Goal: Information Seeking & Learning: Learn about a topic

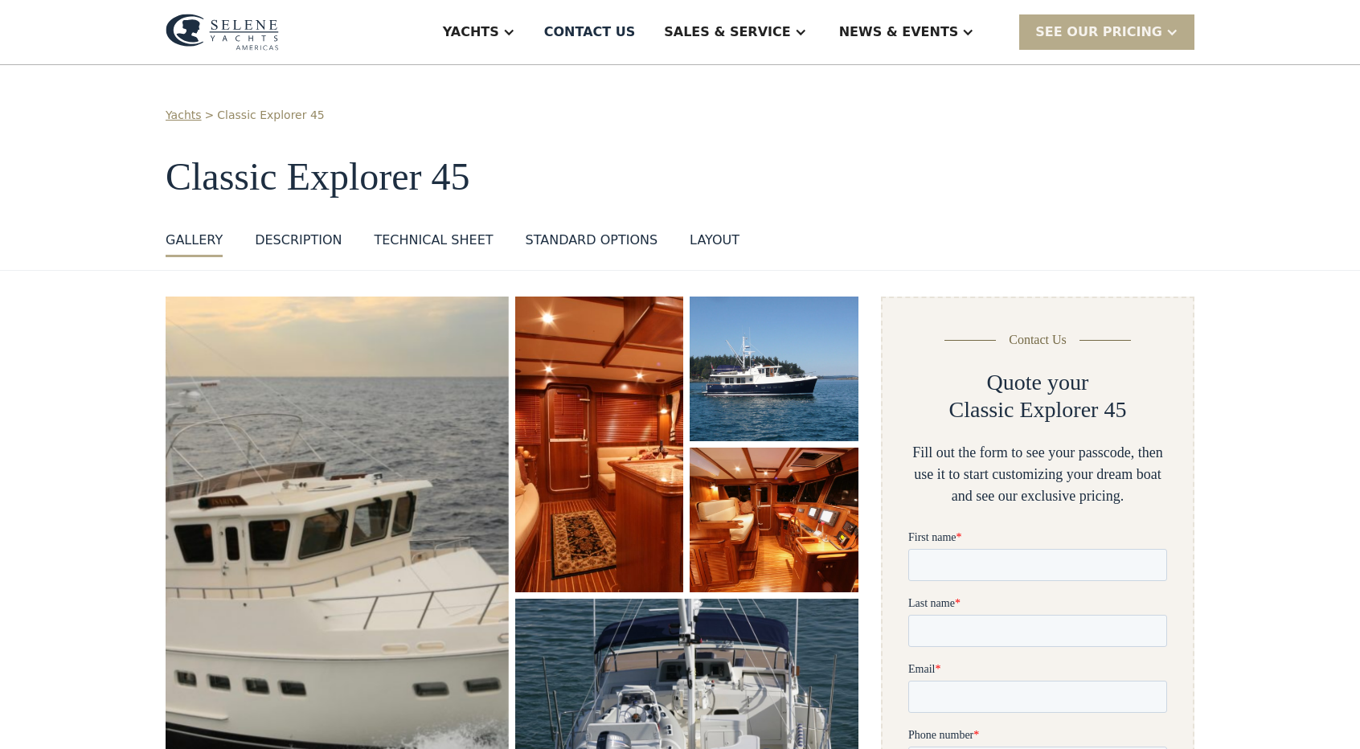
click at [273, 240] on div "DESCRIPTION" at bounding box center [298, 240] width 87 height 19
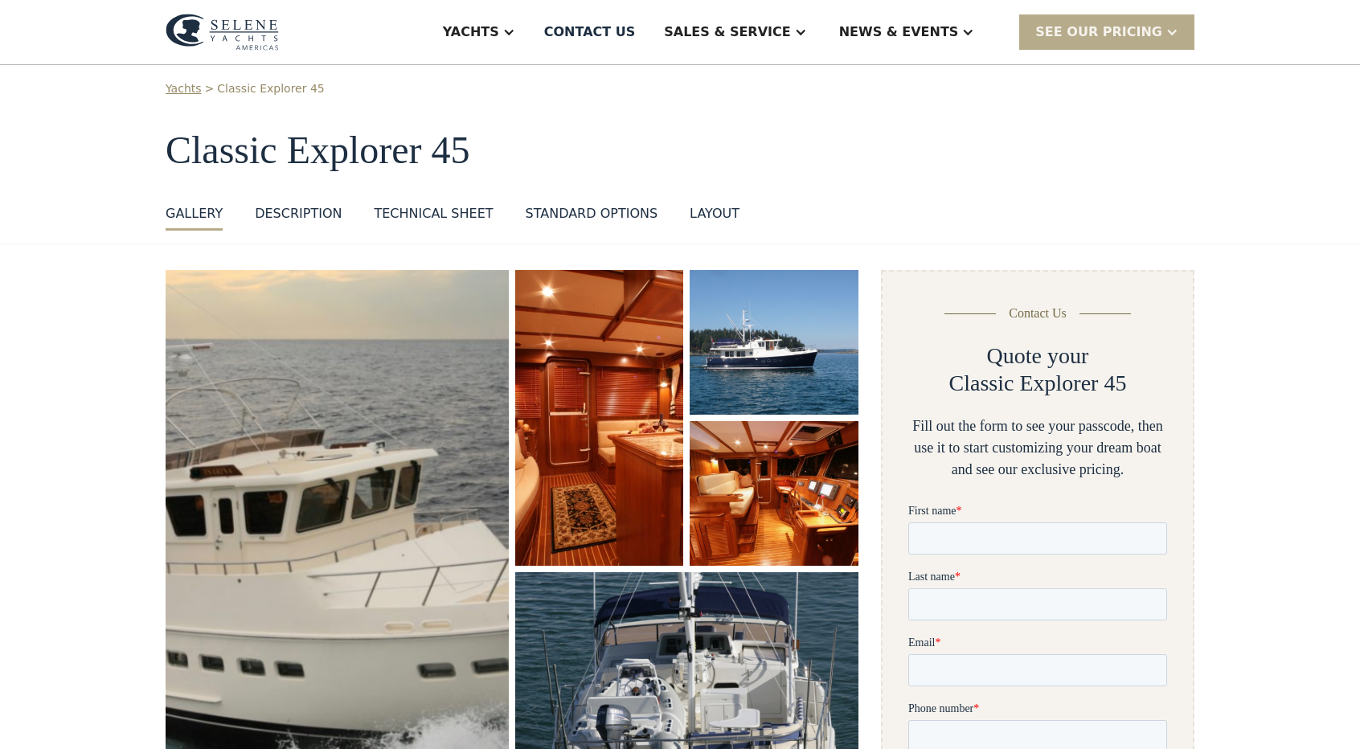
scroll to position [19, 0]
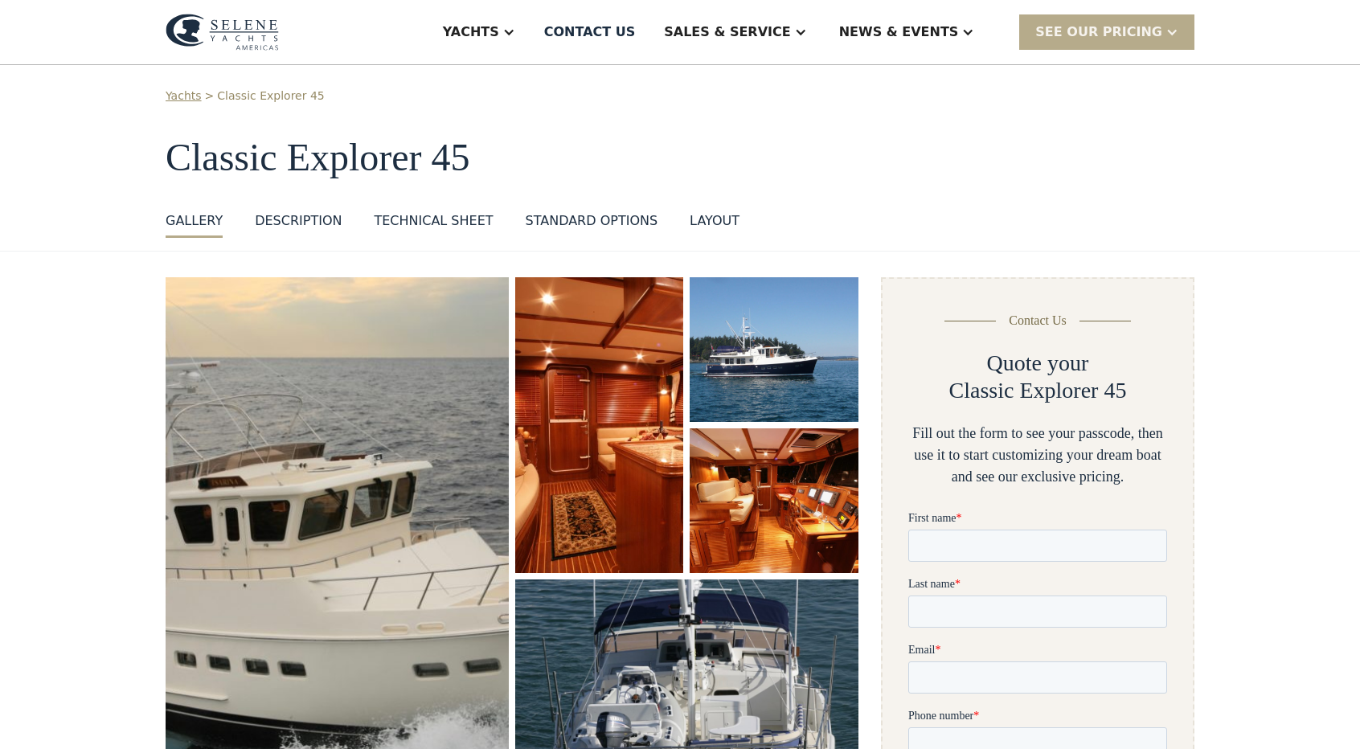
click at [431, 223] on div "Technical sheet" at bounding box center [433, 220] width 119 height 19
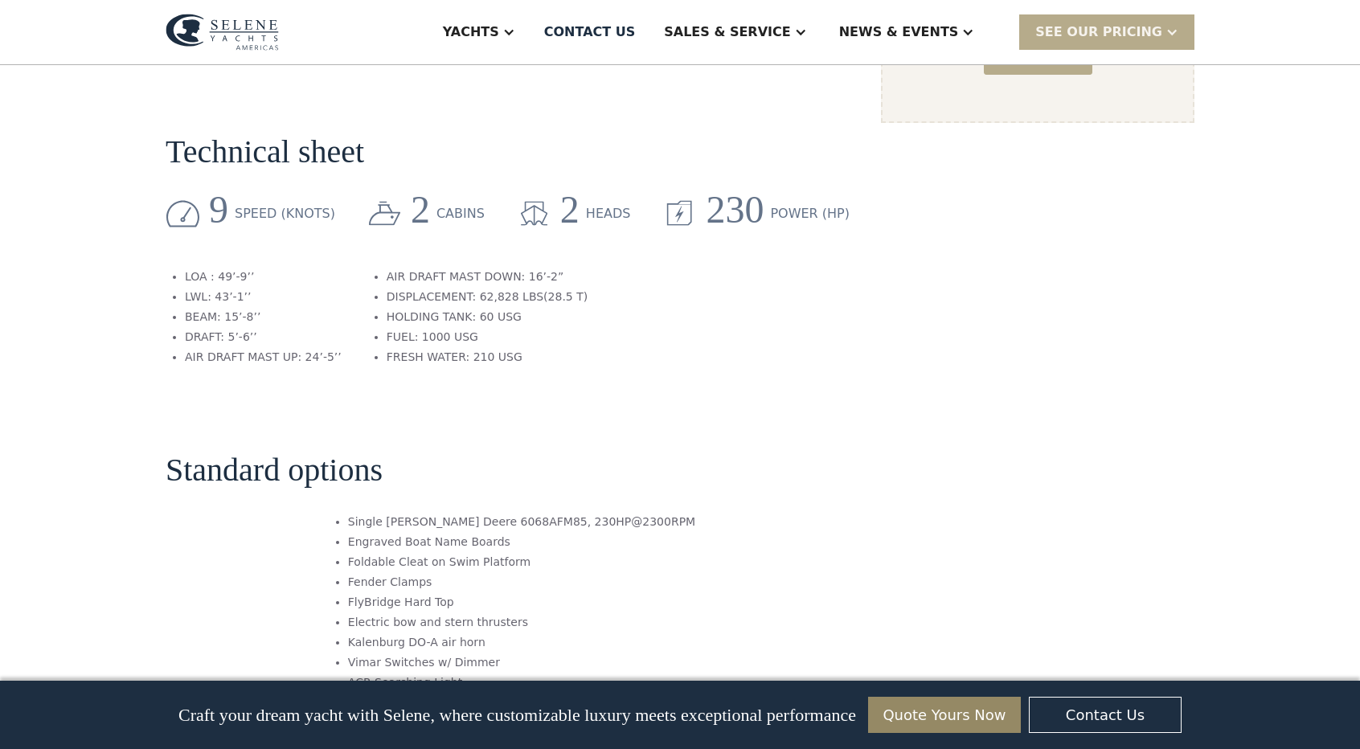
scroll to position [1327, 0]
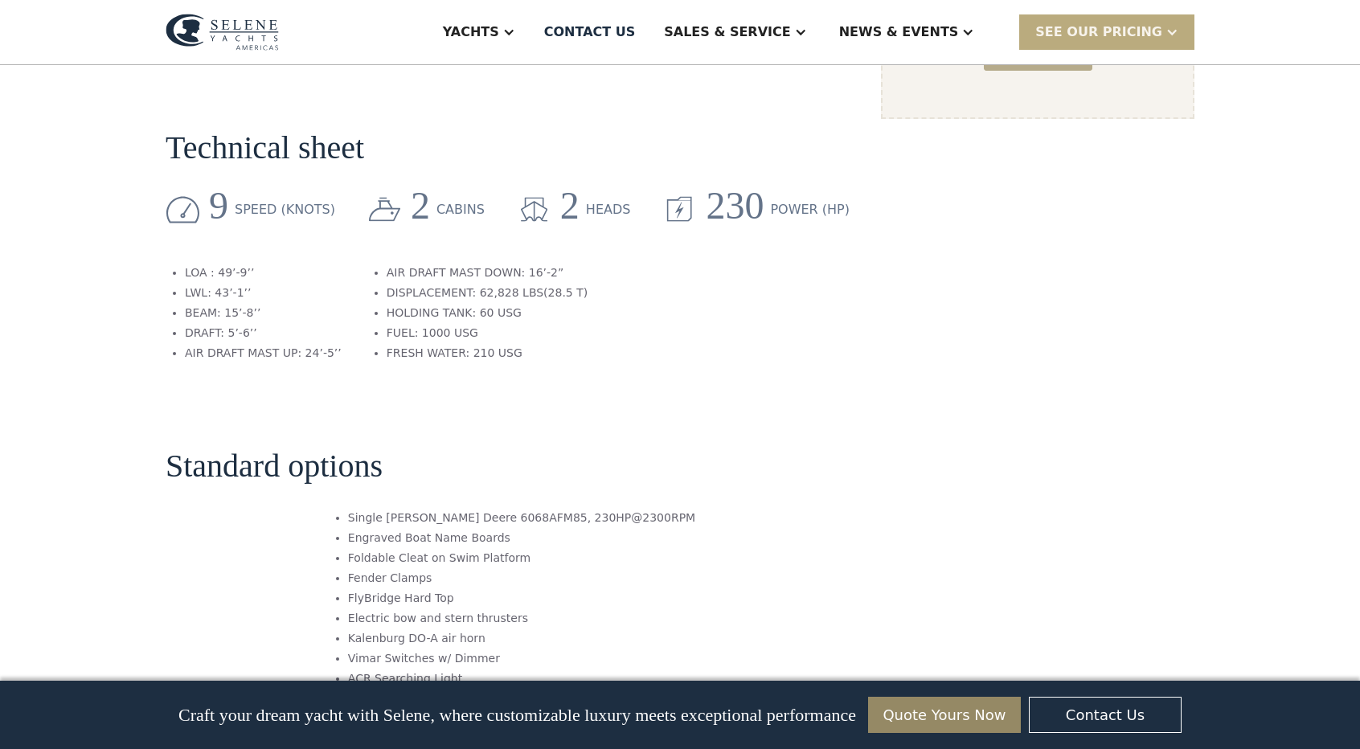
click at [1101, 21] on div "SEE Our Pricing" at bounding box center [1106, 31] width 175 height 35
click at [765, 384] on section "Standard options Single [PERSON_NAME] Deere 6068AFM85, 230HP@2300RPM Engraved B…" at bounding box center [512, 687] width 693 height 607
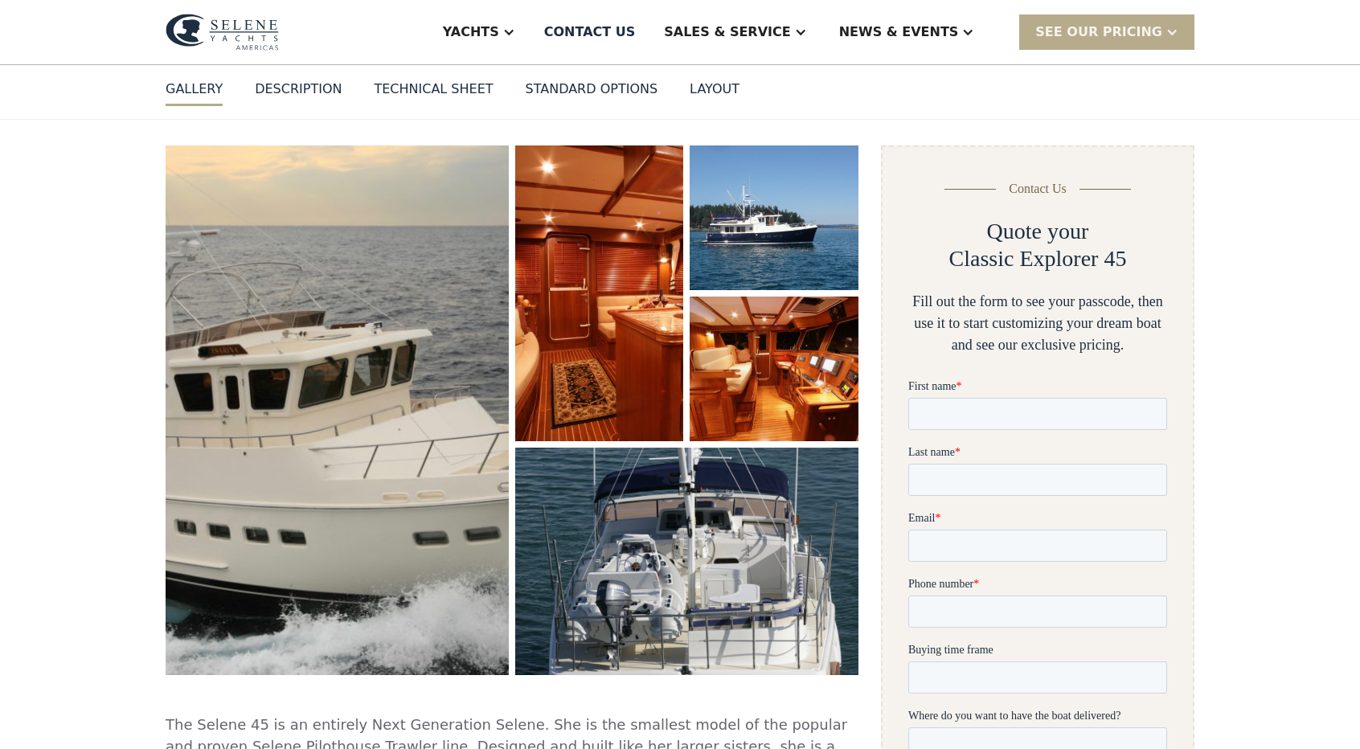
scroll to position [154, 0]
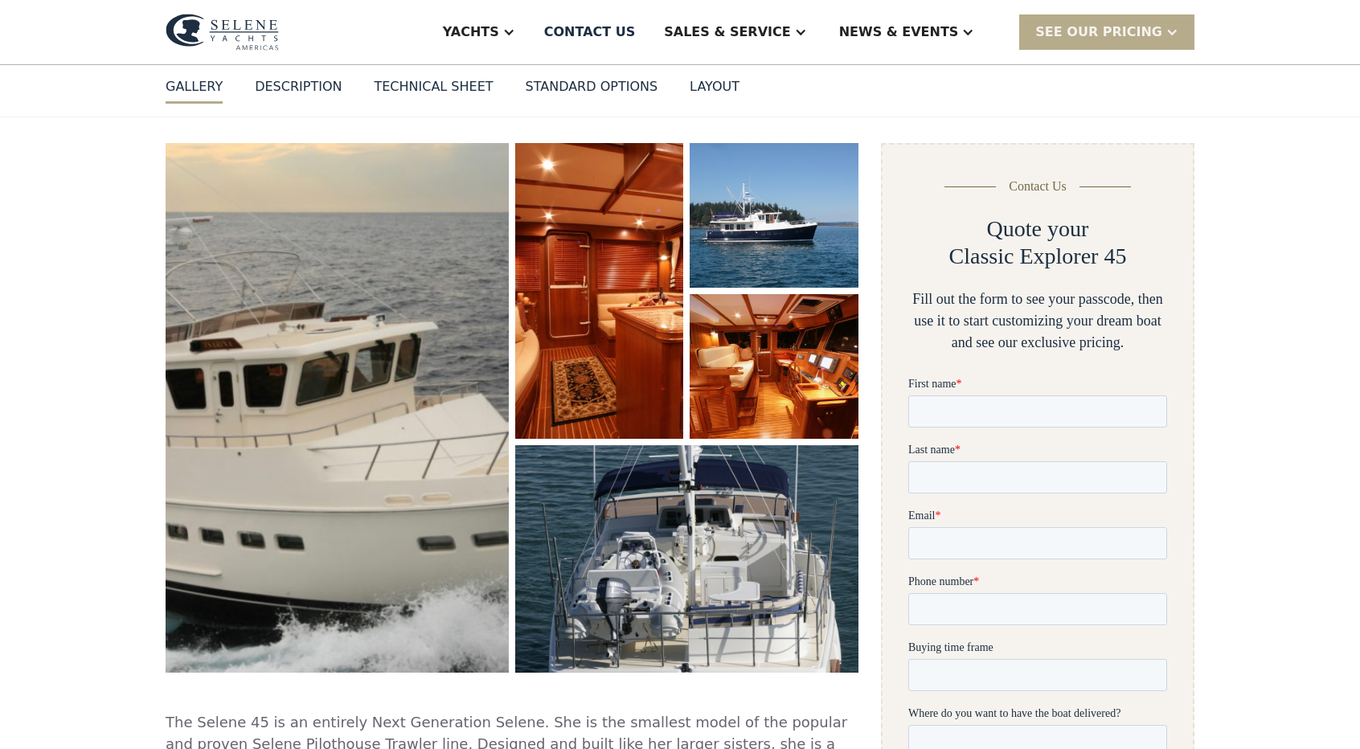
click at [454, 355] on img "open lightbox" at bounding box center [337, 408] width 364 height 562
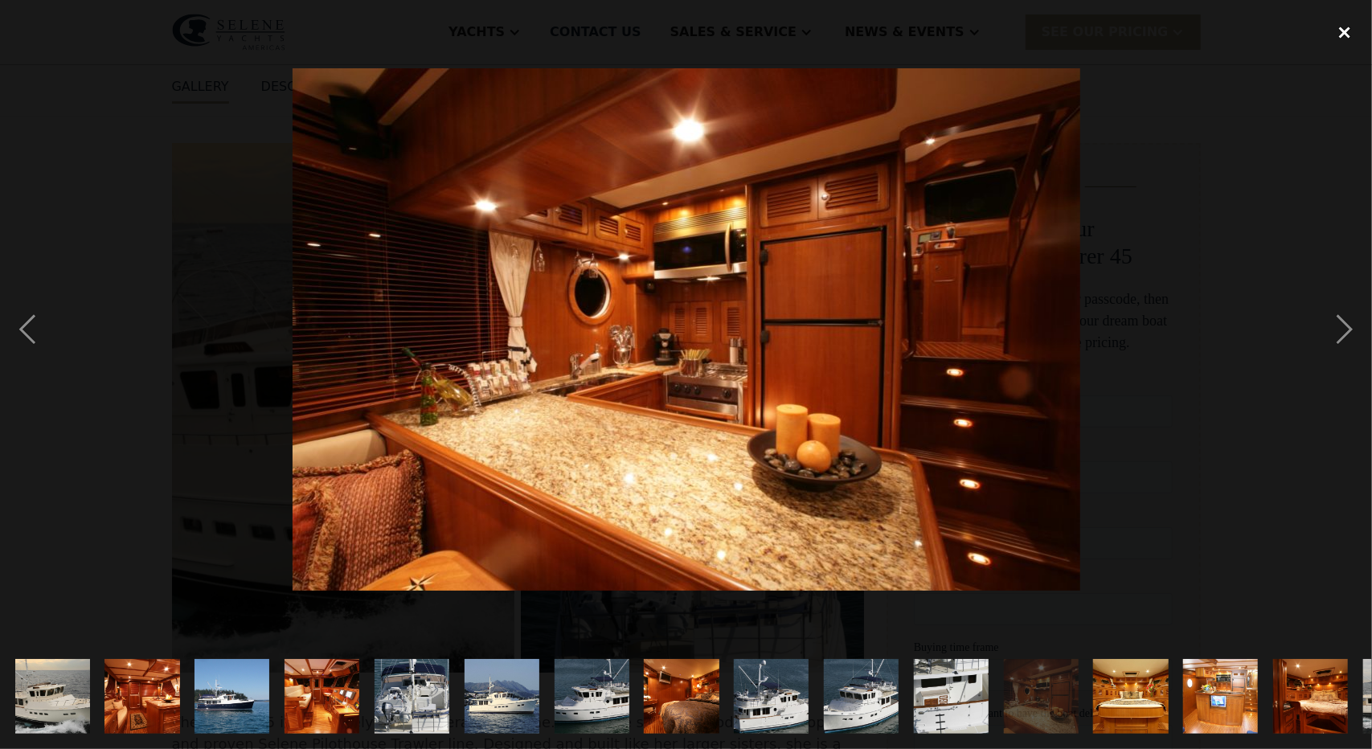
click at [1355, 39] on div "close lightbox" at bounding box center [1345, 32] width 55 height 35
